Goal: Task Accomplishment & Management: Use online tool/utility

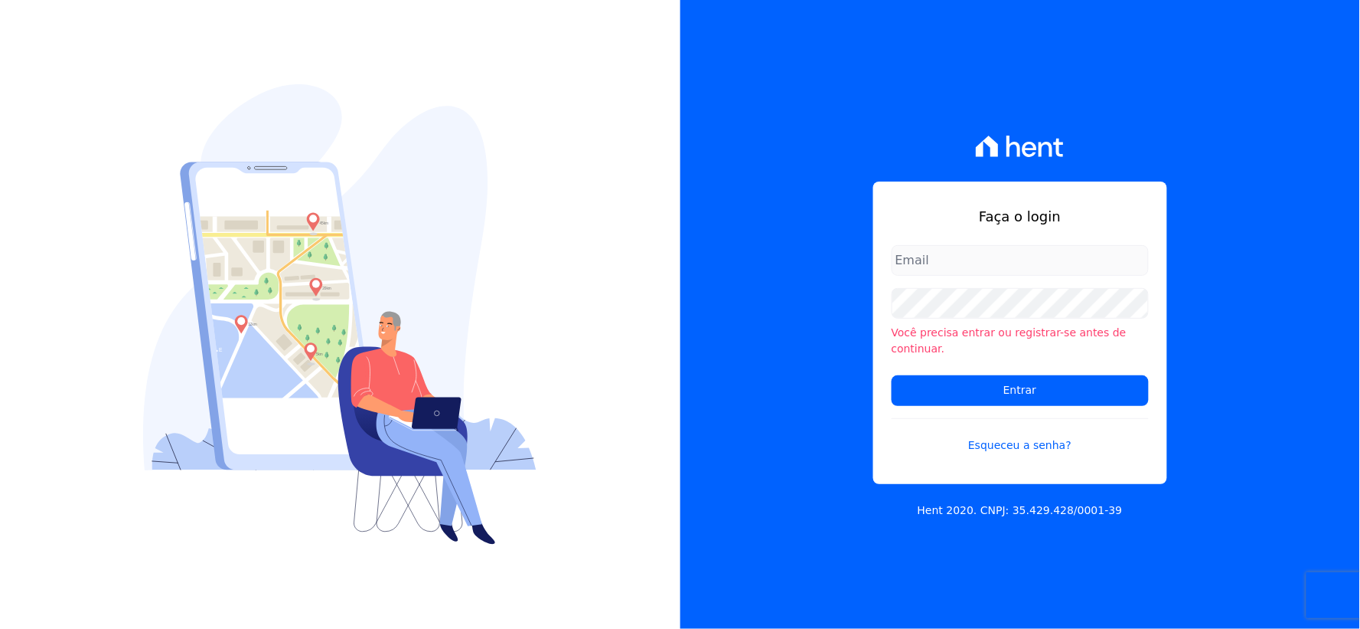
click at [949, 276] on input "email" at bounding box center [1020, 260] width 257 height 31
type input "[EMAIL_ADDRESS][DOMAIN_NAME]"
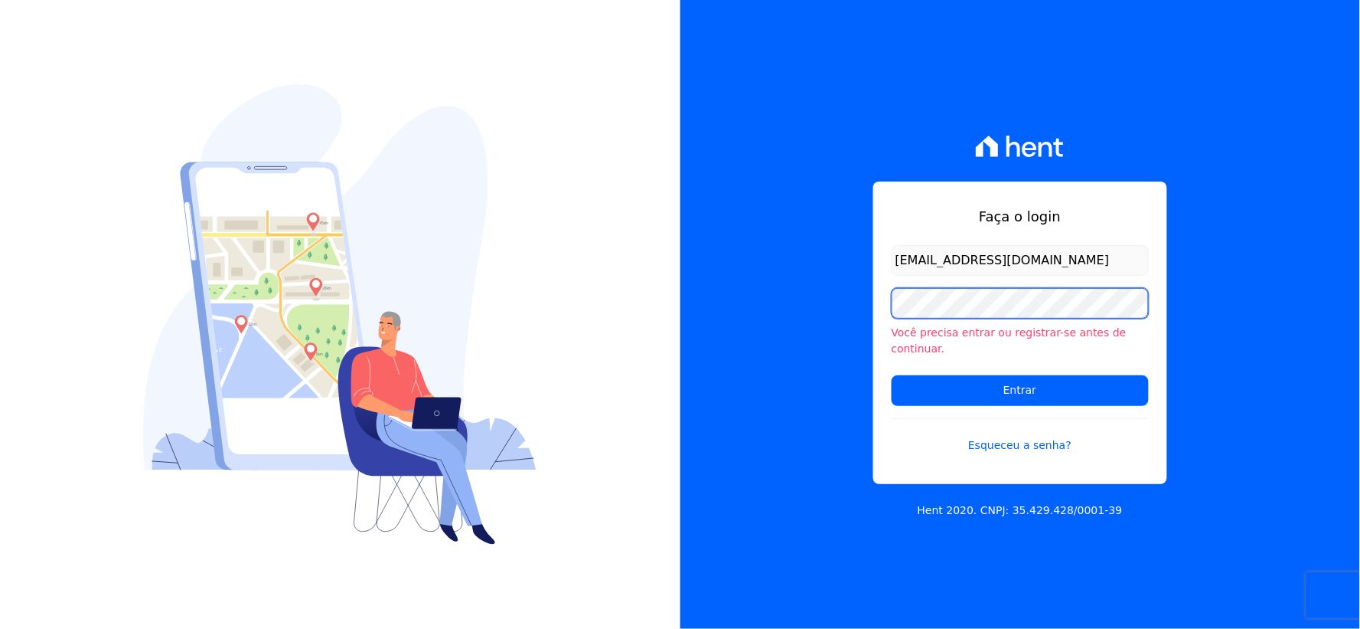
click at [569, 334] on div "Faça o login [EMAIL_ADDRESS][DOMAIN_NAME] Você precisa entrar ou registrar-se a…" at bounding box center [680, 314] width 1360 height 629
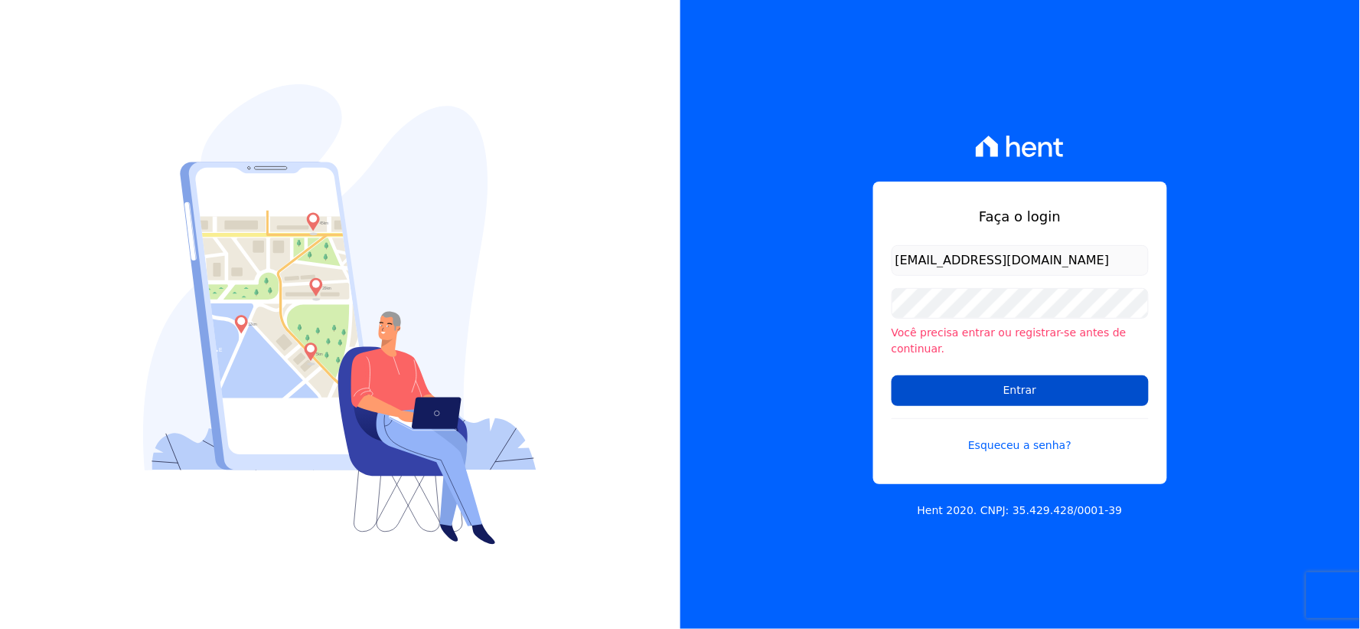
click at [905, 375] on input "Entrar" at bounding box center [1020, 390] width 257 height 31
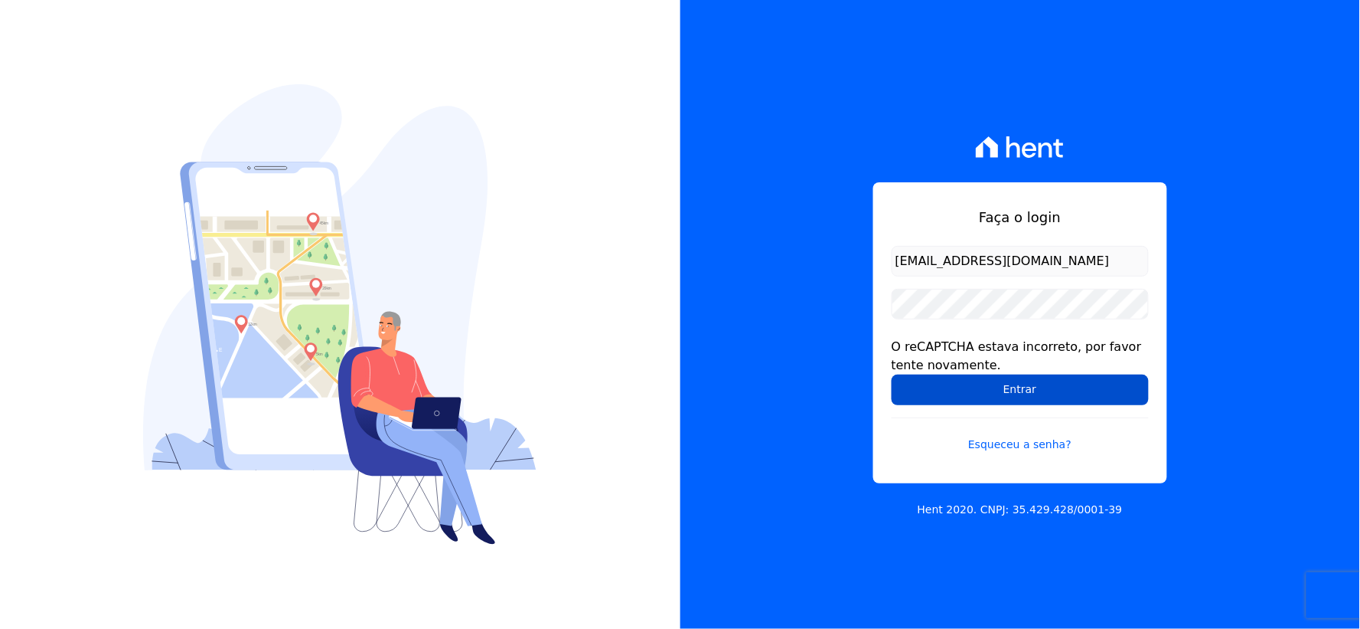
click at [909, 387] on input "Entrar" at bounding box center [1020, 389] width 257 height 31
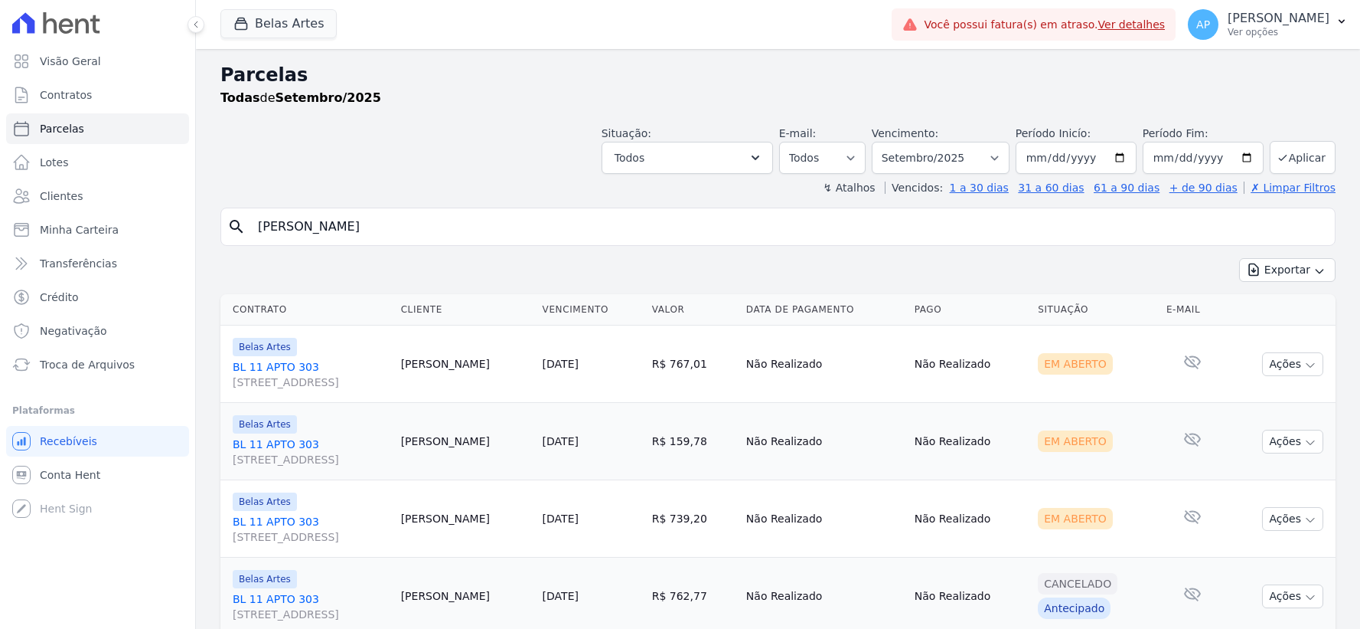
select select
click at [67, 367] on span "Troca de Arquivos" at bounding box center [87, 364] width 95 height 15
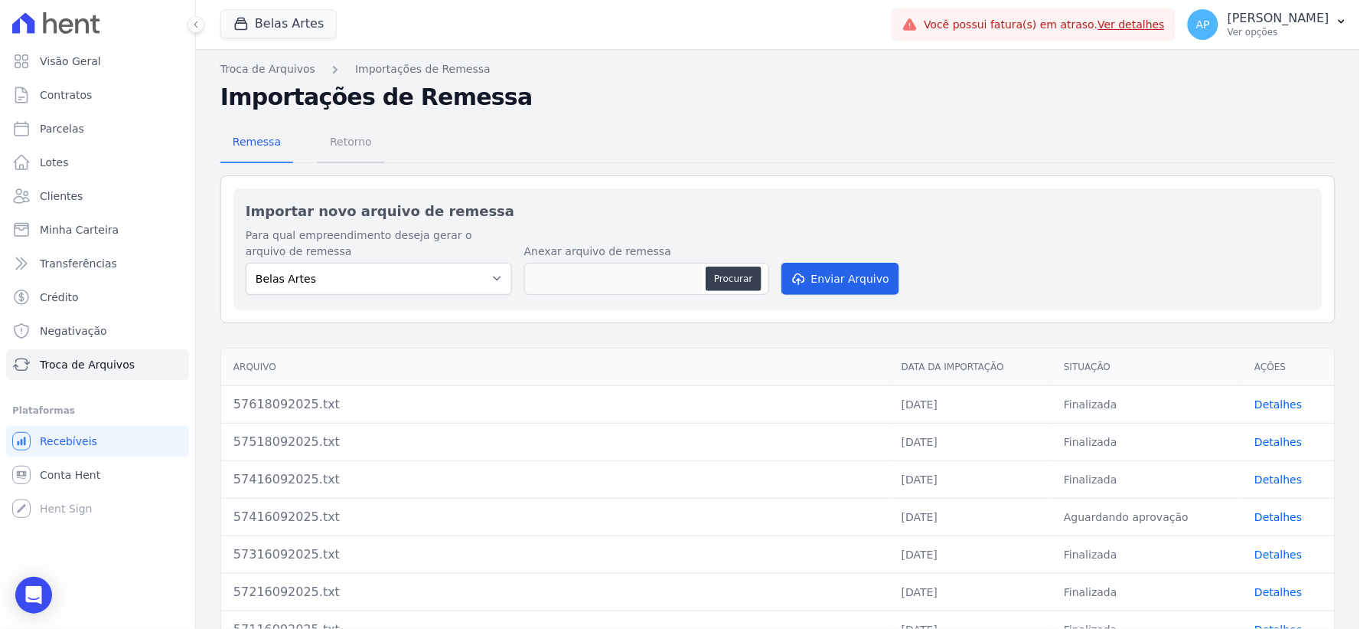
click at [362, 142] on span "Retorno" at bounding box center [351, 141] width 60 height 31
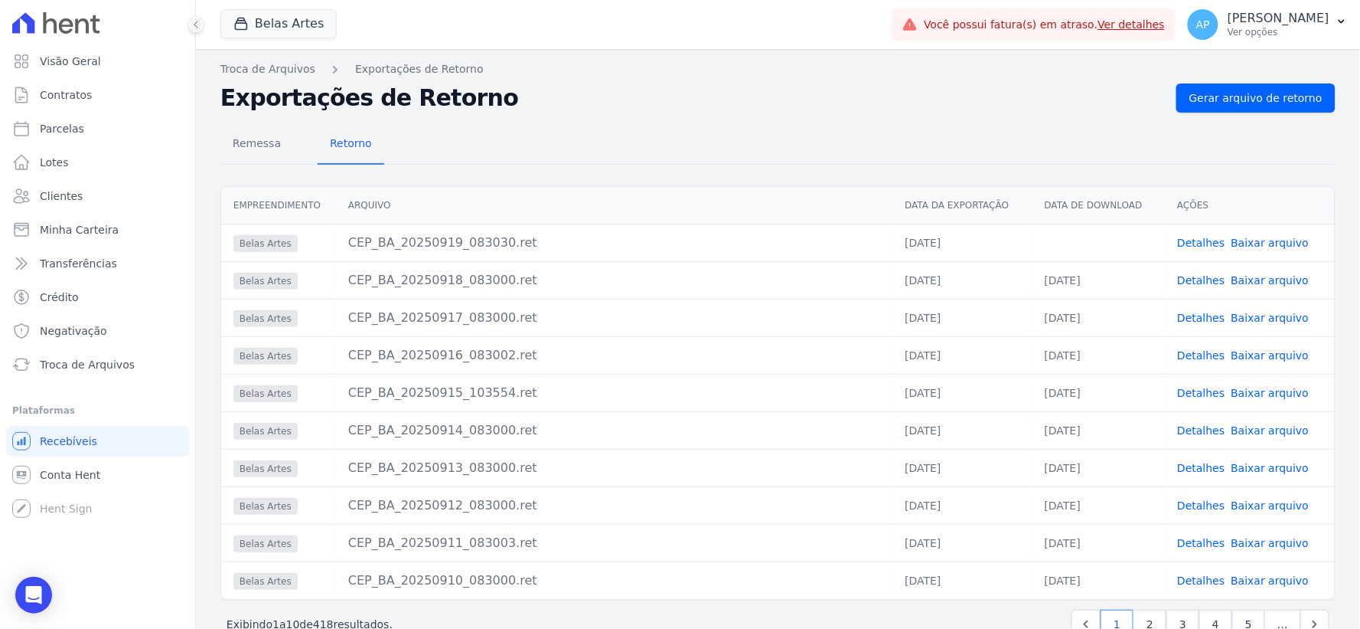
click at [1254, 246] on link "Baixar arquivo" at bounding box center [1271, 243] width 78 height 12
